Goal: Task Accomplishment & Management: Complete application form

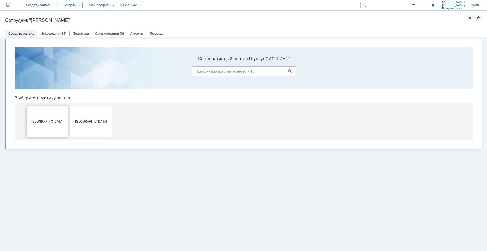
click at [45, 122] on span "[GEOGRAPHIC_DATA]" at bounding box center [47, 121] width 39 height 4
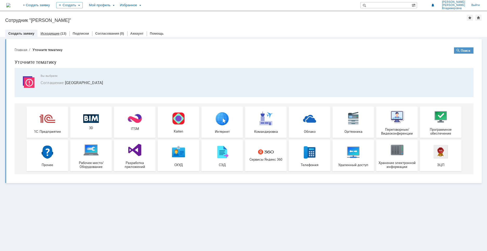
click at [55, 33] on link "Исходящие" at bounding box center [50, 33] width 19 height 4
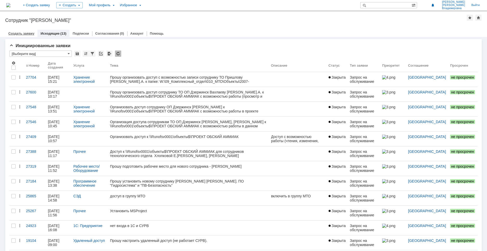
click at [29, 34] on link "Создать заявку" at bounding box center [21, 33] width 26 height 4
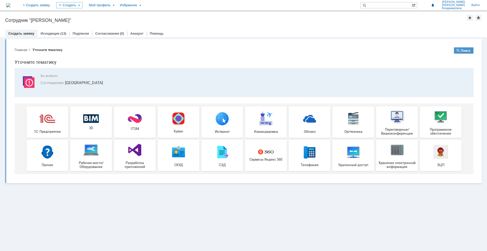
click at [20, 34] on link "Создать заявку" at bounding box center [21, 33] width 26 height 4
click at [57, 34] on link "Исходящие" at bounding box center [50, 33] width 19 height 4
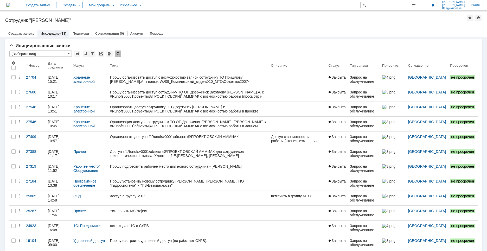
click at [22, 32] on link "Создать заявку" at bounding box center [21, 33] width 26 height 4
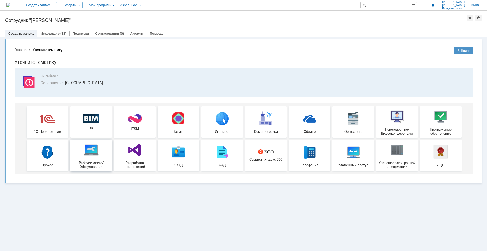
click at [92, 152] on img at bounding box center [91, 150] width 16 height 16
click at [49, 153] on img at bounding box center [48, 152] width 16 height 16
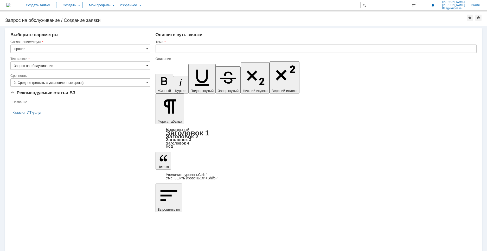
click at [147, 65] on span at bounding box center [147, 66] width 2 height 4
click at [171, 49] on input "text" at bounding box center [316, 49] width 321 height 8
type input "Запрос на обслуживание"
click at [265, 47] on input "Прошу организовать рабочее место для прохождения обучения" at bounding box center [316, 49] width 321 height 8
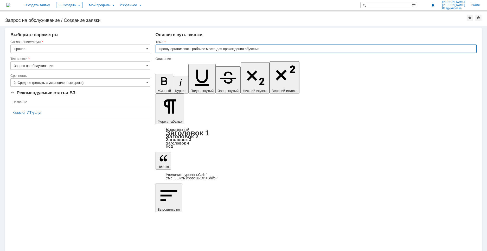
drag, startPoint x: 246, startPoint y: 48, endPoint x: 259, endPoint y: 48, distance: 13.3
click at [246, 48] on input "Прошу организовать рабочее место для прохождения обучения" at bounding box center [316, 49] width 321 height 8
click at [290, 49] on input "Прошу организовать рабочее место для прохождения дистанционного обучения" at bounding box center [316, 49] width 321 height 8
drag, startPoint x: 289, startPoint y: 47, endPoint x: 293, endPoint y: 49, distance: 4.6
click at [289, 47] on input "Прошу организовать рабочее место для прохождения дистанционного обучения сотруд…" at bounding box center [316, 49] width 321 height 8
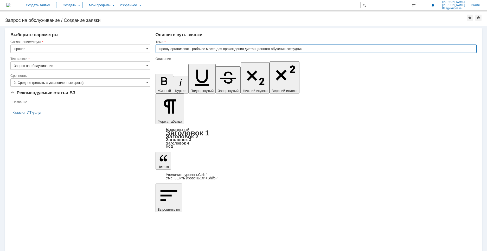
paste input "Компримирование газа. Устройство и эксплуатация насосного, емкостного, компресс…"
drag, startPoint x: 289, startPoint y: 48, endPoint x: 299, endPoint y: 50, distance: 10.3
click at [289, 48] on input "Прошу организовать рабочее место для прохождения дистанционного обучения Компри…" at bounding box center [316, 49] width 321 height 8
click at [292, 48] on input "Прошу организовать рабочее место для прохождения дистанционного обучения " Комп…" at bounding box center [316, 49] width 321 height 8
click at [462, 49] on input "Прошу организовать рабочее место для прохождения дистанционного обучения "Компр…" at bounding box center [316, 49] width 321 height 8
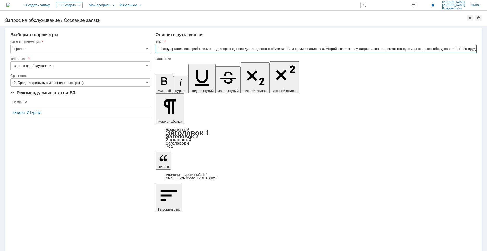
click at [473, 49] on input "Прошу организовать рабочее место для прохождения дистанционного обучения "Компр…" at bounding box center [316, 49] width 321 height 8
drag, startPoint x: 158, startPoint y: 49, endPoint x: 477, endPoint y: 49, distance: 318.8
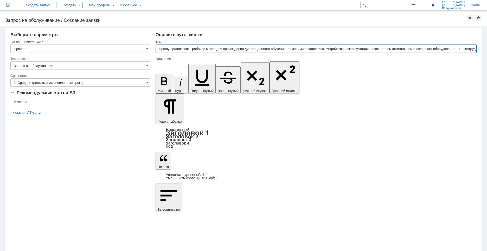
click at [365, 49] on input "Прошу организовать рабочее место для прохождения дистанционного обучения "Компр…" at bounding box center [316, 49] width 321 height 8
click at [467, 48] on input "Прошу организовать рабочее место для прохождения дистанционного обучения "Компр…" at bounding box center [316, 49] width 321 height 8
click at [172, 48] on input "Прошу организовать рабочее место для прохождения дистанционного обученияТУсотру…" at bounding box center [316, 49] width 321 height 8
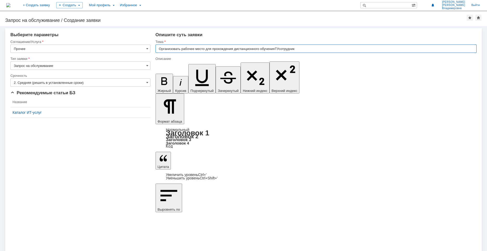
click at [181, 49] on input "Организовать рабочее место для прохождения дистанционного обученияТУсотрудник" at bounding box center [316, 49] width 321 height 8
click at [193, 48] on input "Организация рабочее место для прохождения дистанционного обученияТУсотрудник" at bounding box center [316, 49] width 321 height 8
click at [205, 49] on input "Организация рабочего место для прохождения дистанционного обученияТУсотрудник" at bounding box center [316, 49] width 321 height 8
click at [281, 48] on input "Организация рабочего места для прохождения дистанционного обученияТУсотрудник" at bounding box center [316, 49] width 321 height 8
click at [294, 49] on input "Организация рабочего места для прохождения дистанционного обучения сотрудник" at bounding box center [316, 49] width 321 height 8
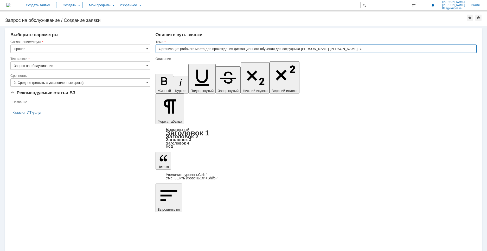
type input "Организация рабочего места для прохождения дистанционного обучения для сотрудни…"
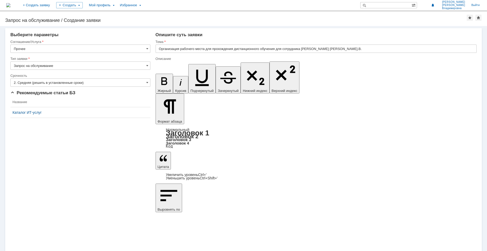
drag, startPoint x: 214, startPoint y: 1827, endPoint x: 234, endPoint y: 1837, distance: 22.2
click at [304, 49] on input "Организация рабочего места для прохождения дистанционного обучения для сотрудни…" at bounding box center [316, 49] width 321 height 8
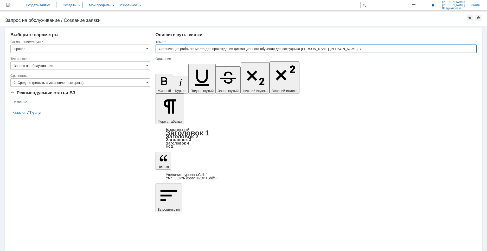
click at [305, 48] on input "Организация рабочего места для прохождения дистанционного обучения для сотрудни…" at bounding box center [316, 49] width 321 height 8
click at [304, 48] on input "Организация рабочего места для прохождения дистанционного обучения для сотрудни…" at bounding box center [316, 49] width 321 height 8
type input "Организация рабочего места для прохождения дистанционного обучения для сотрудни…"
